Goal: Find specific page/section

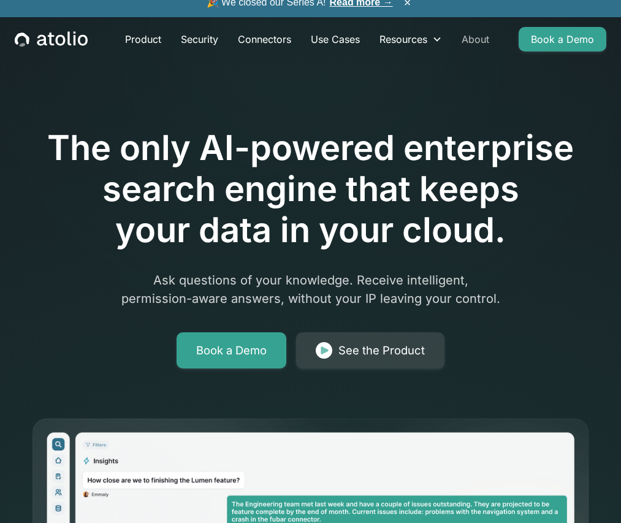
click at [476, 40] on link "About" at bounding box center [475, 39] width 47 height 25
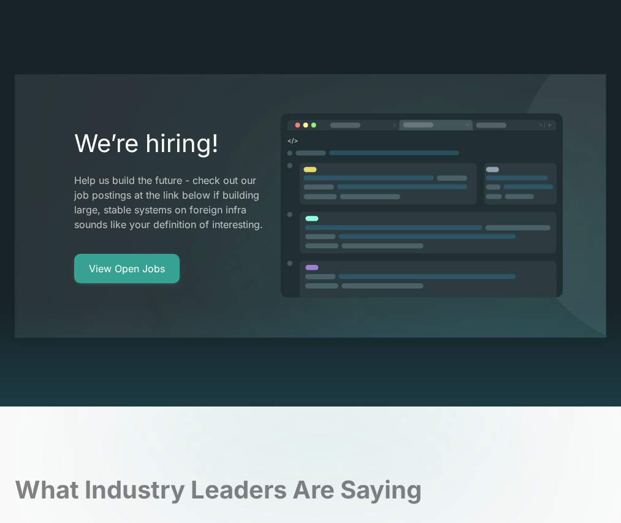
scroll to position [2256, 0]
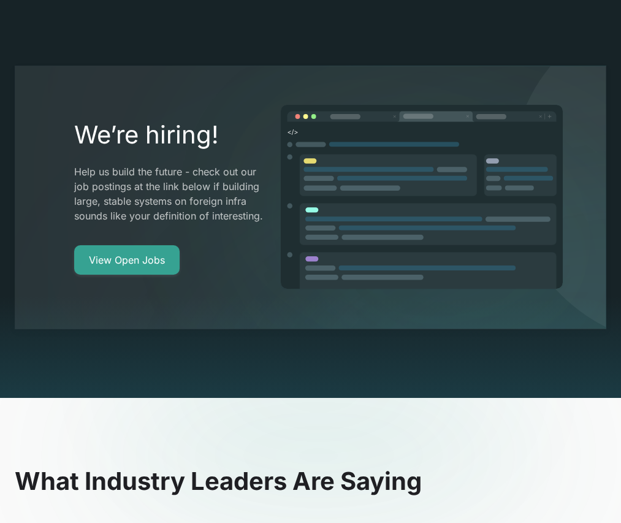
click at [118, 223] on div at bounding box center [168, 234] width 189 height 22
click at [126, 245] on link "View Open Jobs" at bounding box center [126, 259] width 105 height 29
